Goal: Information Seeking & Learning: Learn about a topic

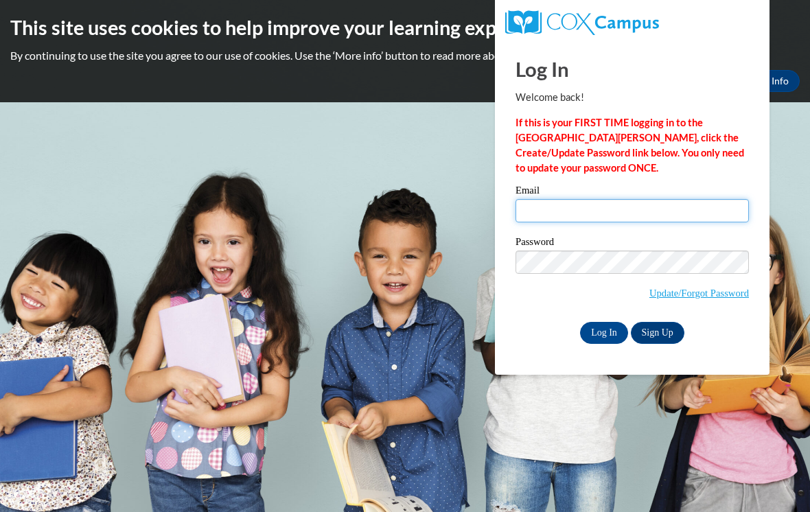
click at [546, 211] on input "Email" at bounding box center [631, 210] width 233 height 23
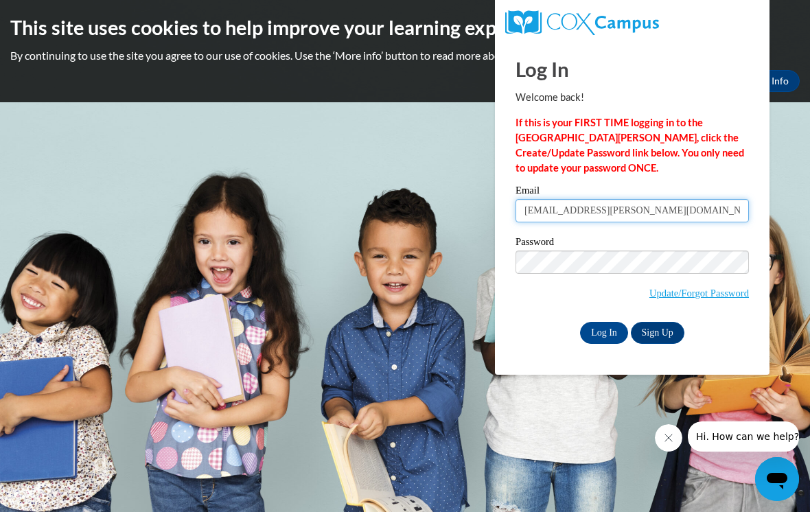
type input "rlhoffman@butler.edu"
click at [600, 340] on input "Log In" at bounding box center [604, 333] width 48 height 22
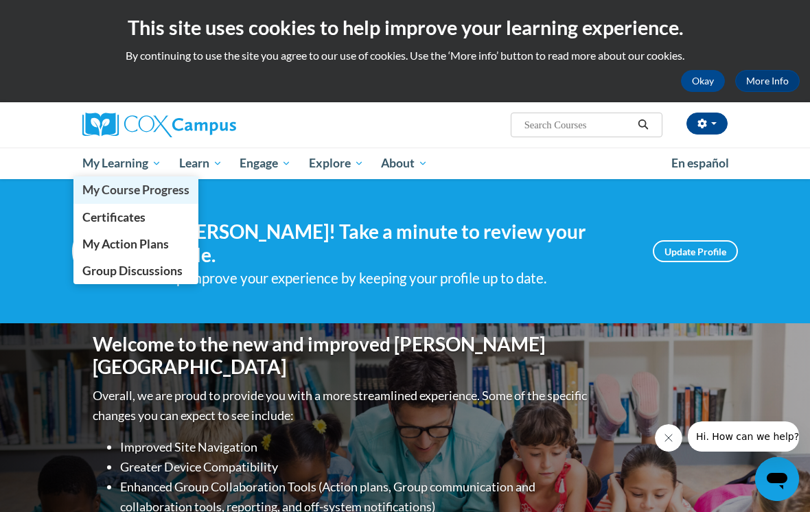
click at [145, 194] on span "My Course Progress" at bounding box center [135, 190] width 107 height 14
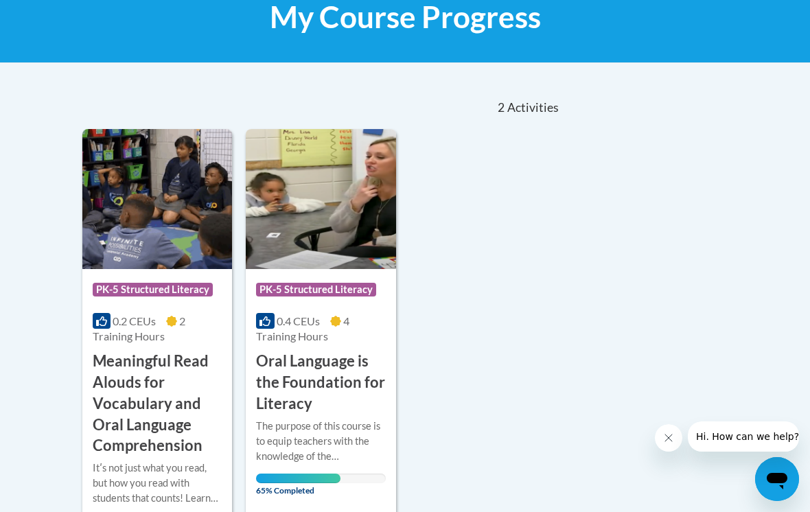
scroll to position [244, 0]
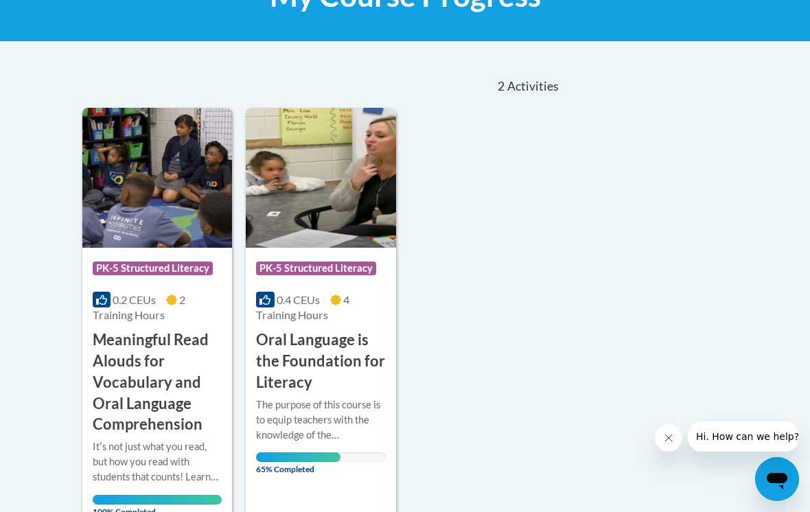
click at [353, 347] on h3 "Oral Language is the Foundation for Literacy" at bounding box center [320, 360] width 129 height 63
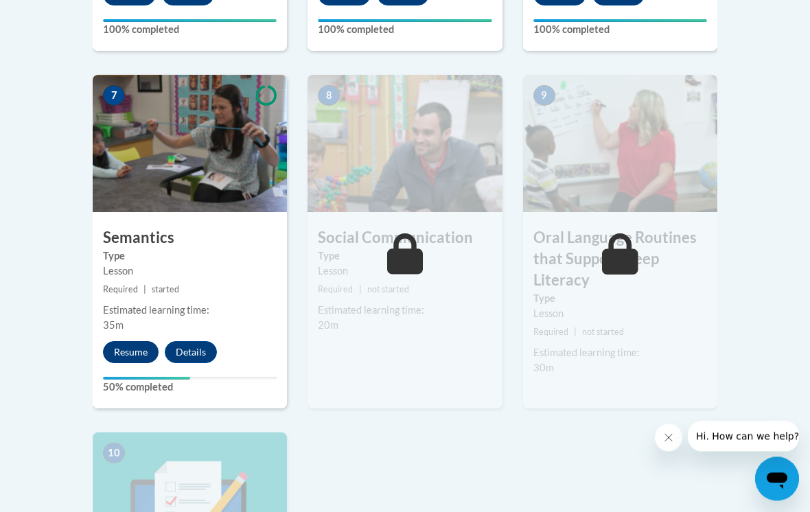
scroll to position [1176, 0]
click at [130, 355] on button "Resume" at bounding box center [131, 352] width 56 height 22
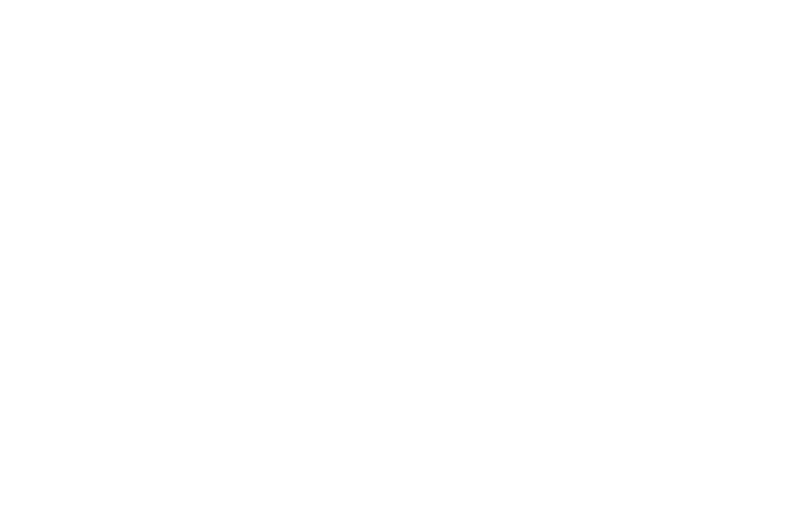
scroll to position [0, 0]
drag, startPoint x: 654, startPoint y: 344, endPoint x: 760, endPoint y: 434, distance: 139.3
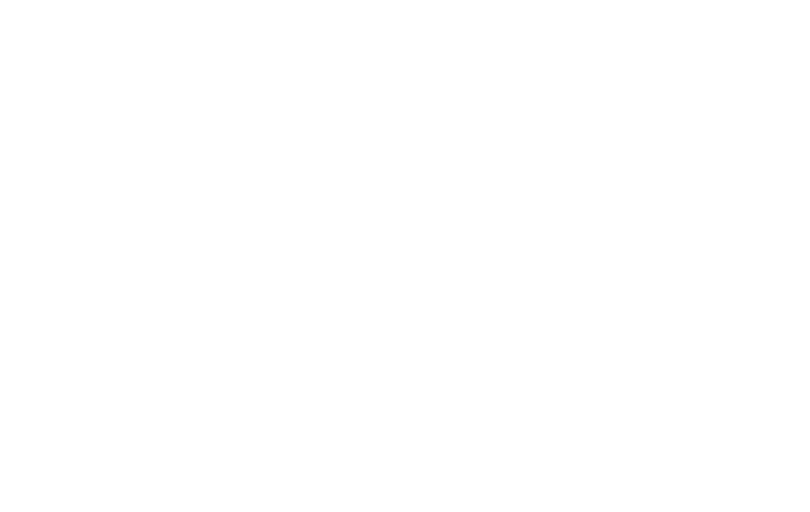
click at [760, 434] on html "This site uses cookies to help improve your learning experience. By continuing …" at bounding box center [405, 256] width 810 height 512
drag, startPoint x: 730, startPoint y: 511, endPoint x: 756, endPoint y: 438, distance: 77.7
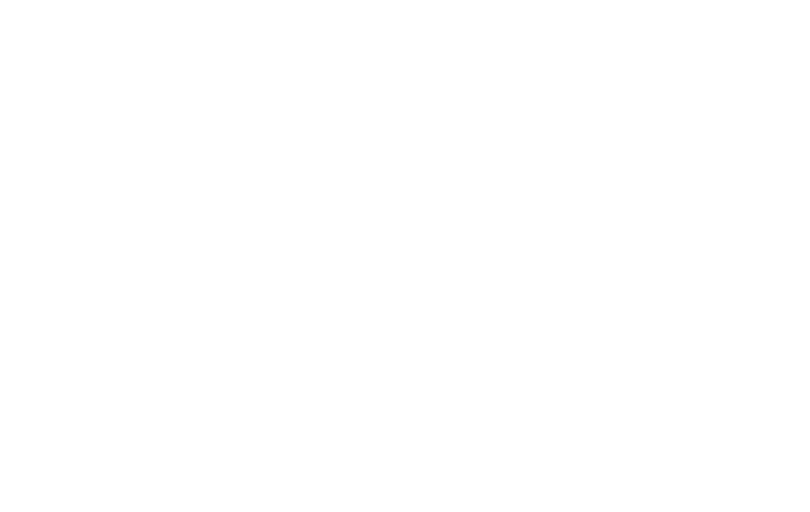
click at [756, 438] on html "This site uses cookies to help improve your learning experience. By continuing …" at bounding box center [405, 256] width 810 height 512
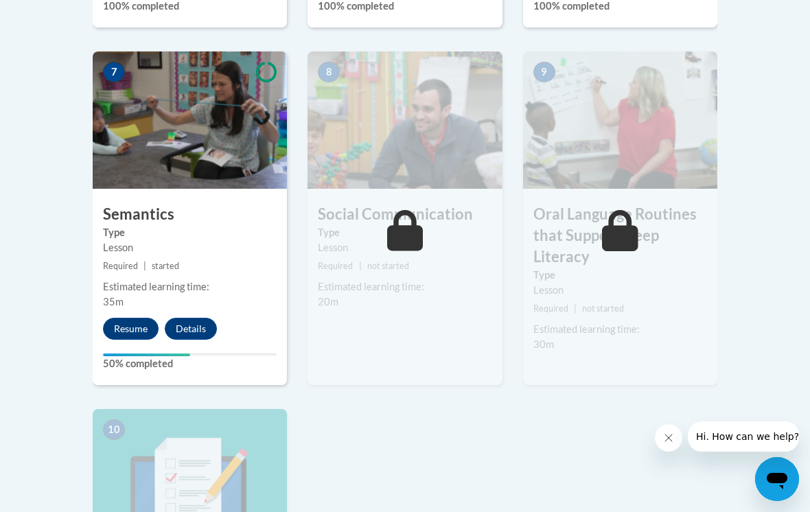
scroll to position [1200, 0]
click at [130, 324] on button "Resume" at bounding box center [131, 328] width 56 height 22
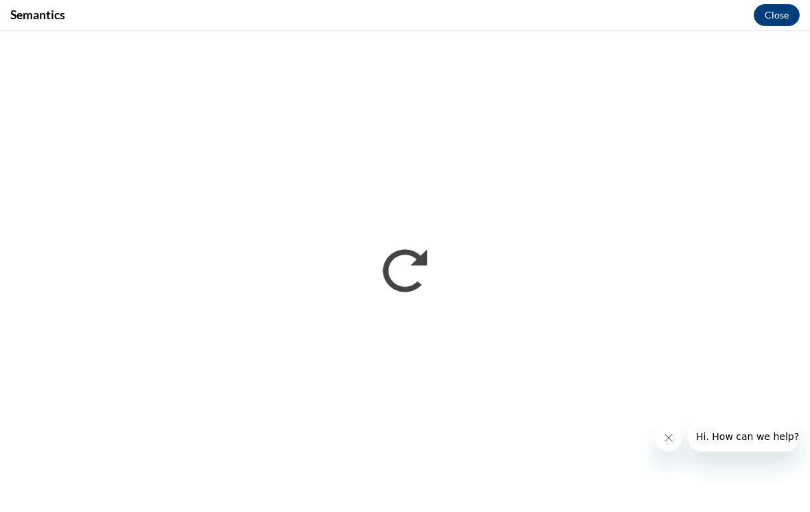
scroll to position [0, 0]
click at [669, 439] on icon "Close message from company" at bounding box center [668, 437] width 7 height 7
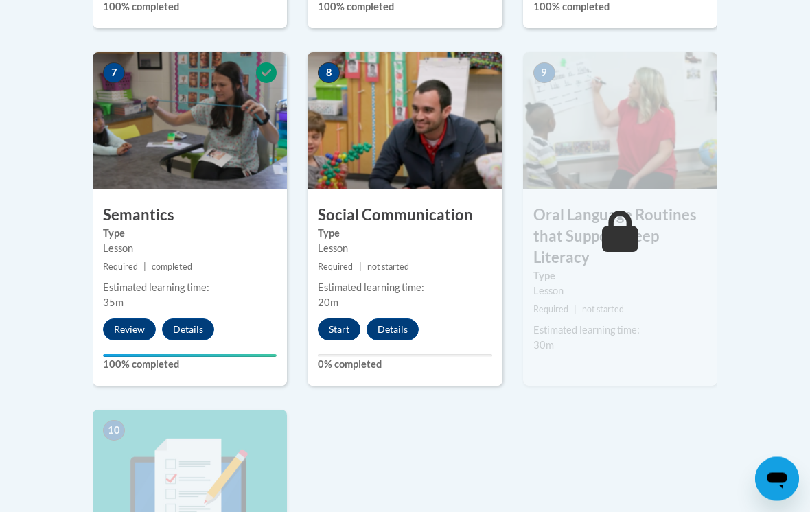
scroll to position [1198, 0]
click at [347, 330] on button "Start" at bounding box center [339, 329] width 43 height 22
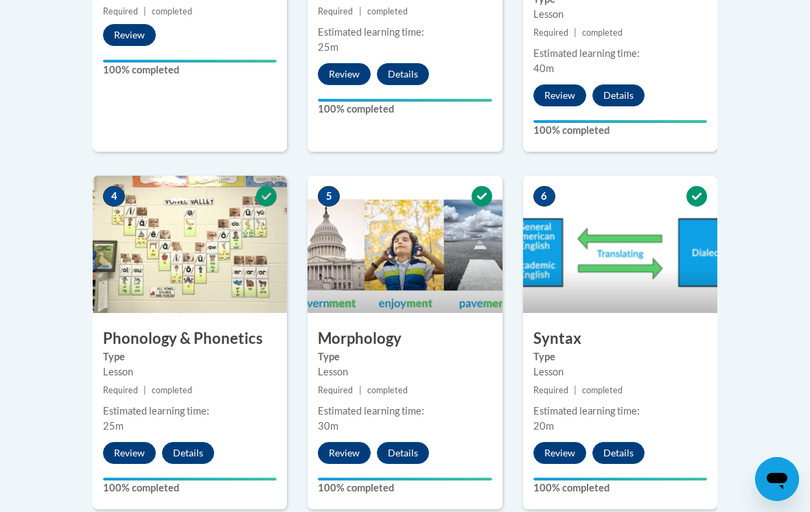
scroll to position [667, 0]
